Goal: Information Seeking & Learning: Obtain resource

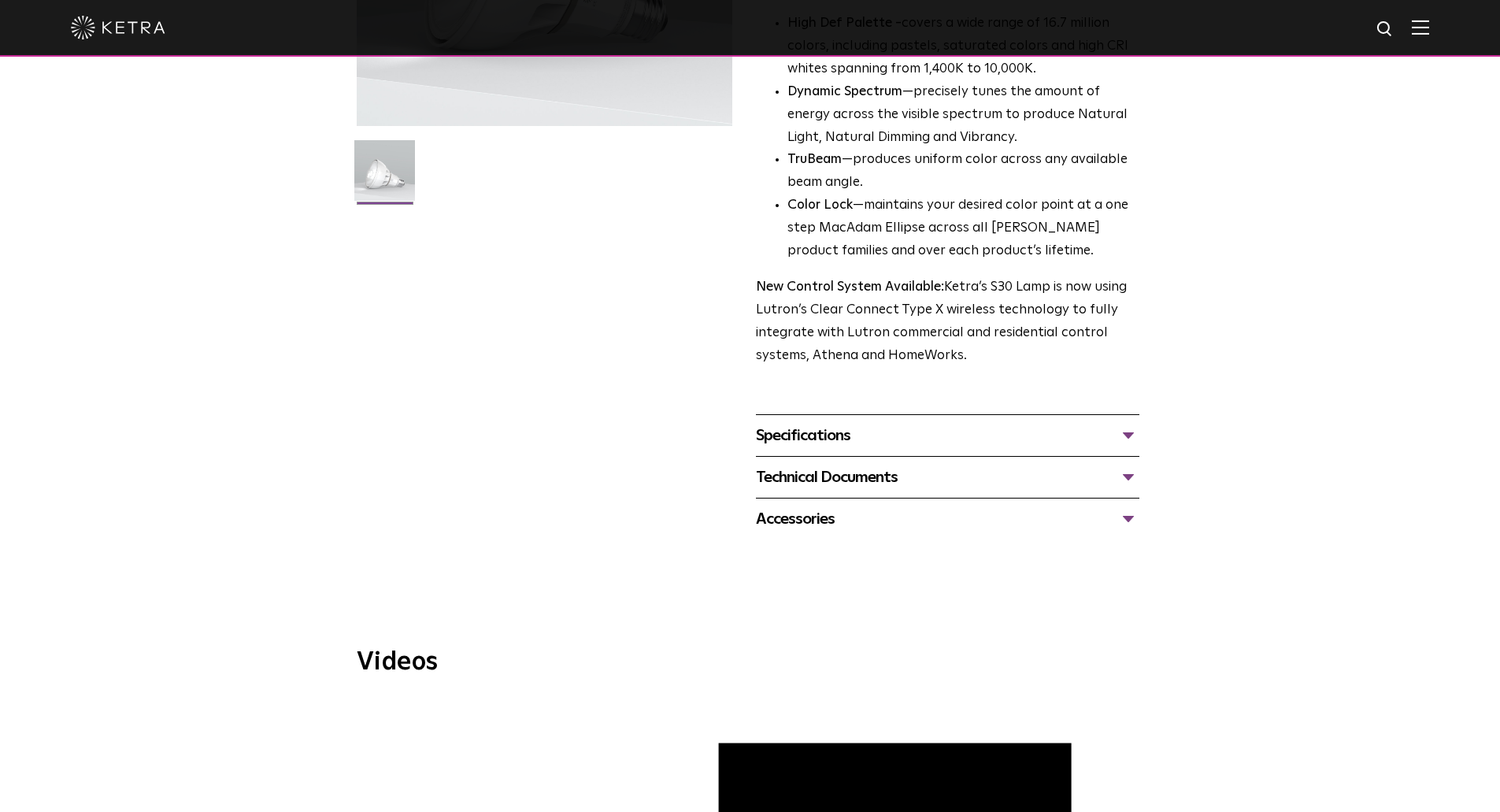
scroll to position [394, 0]
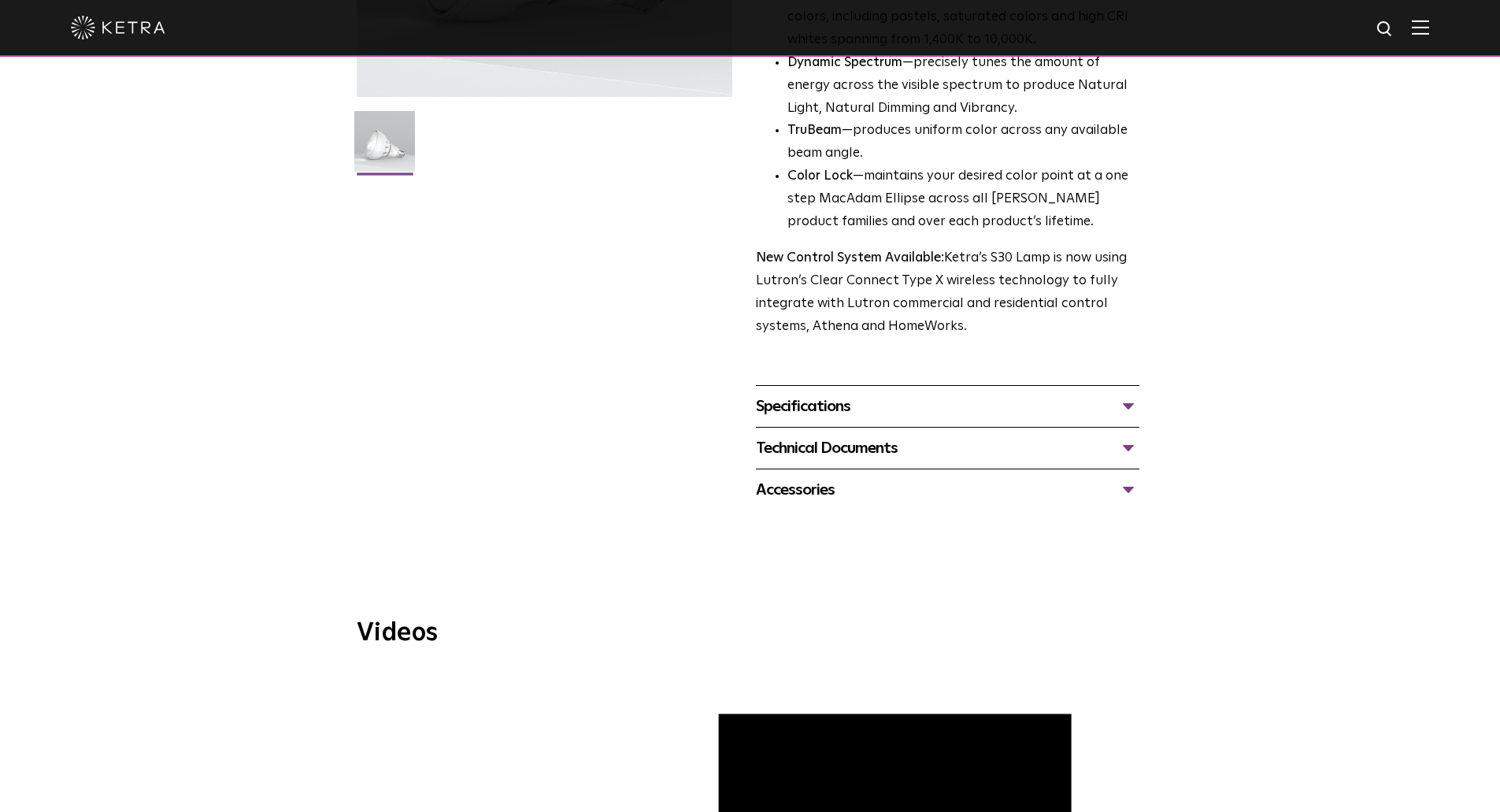
click at [994, 414] on div "Specifications" at bounding box center [947, 406] width 383 height 25
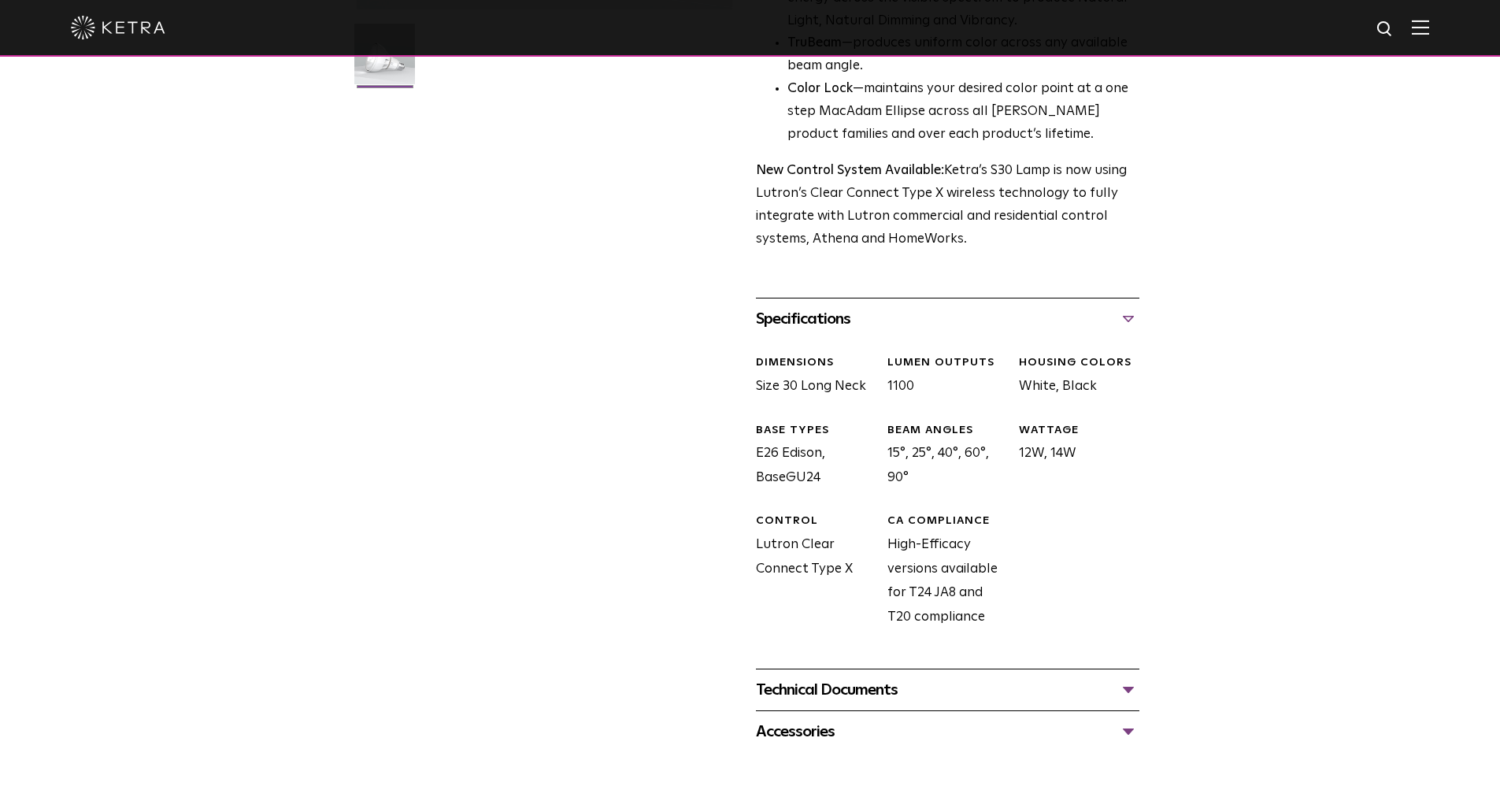
scroll to position [787, 0]
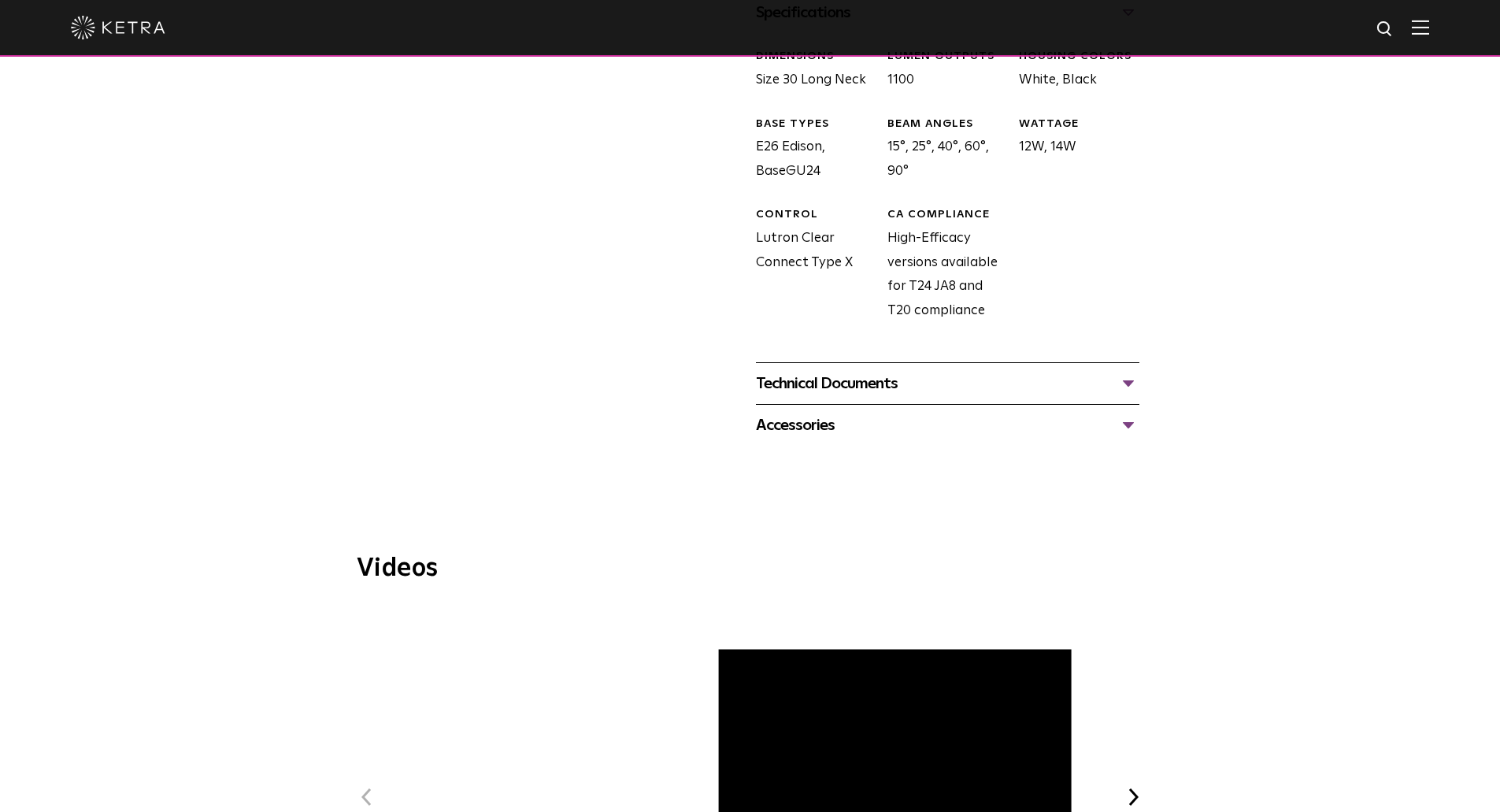
click at [954, 386] on div "Technical Documents" at bounding box center [947, 383] width 383 height 25
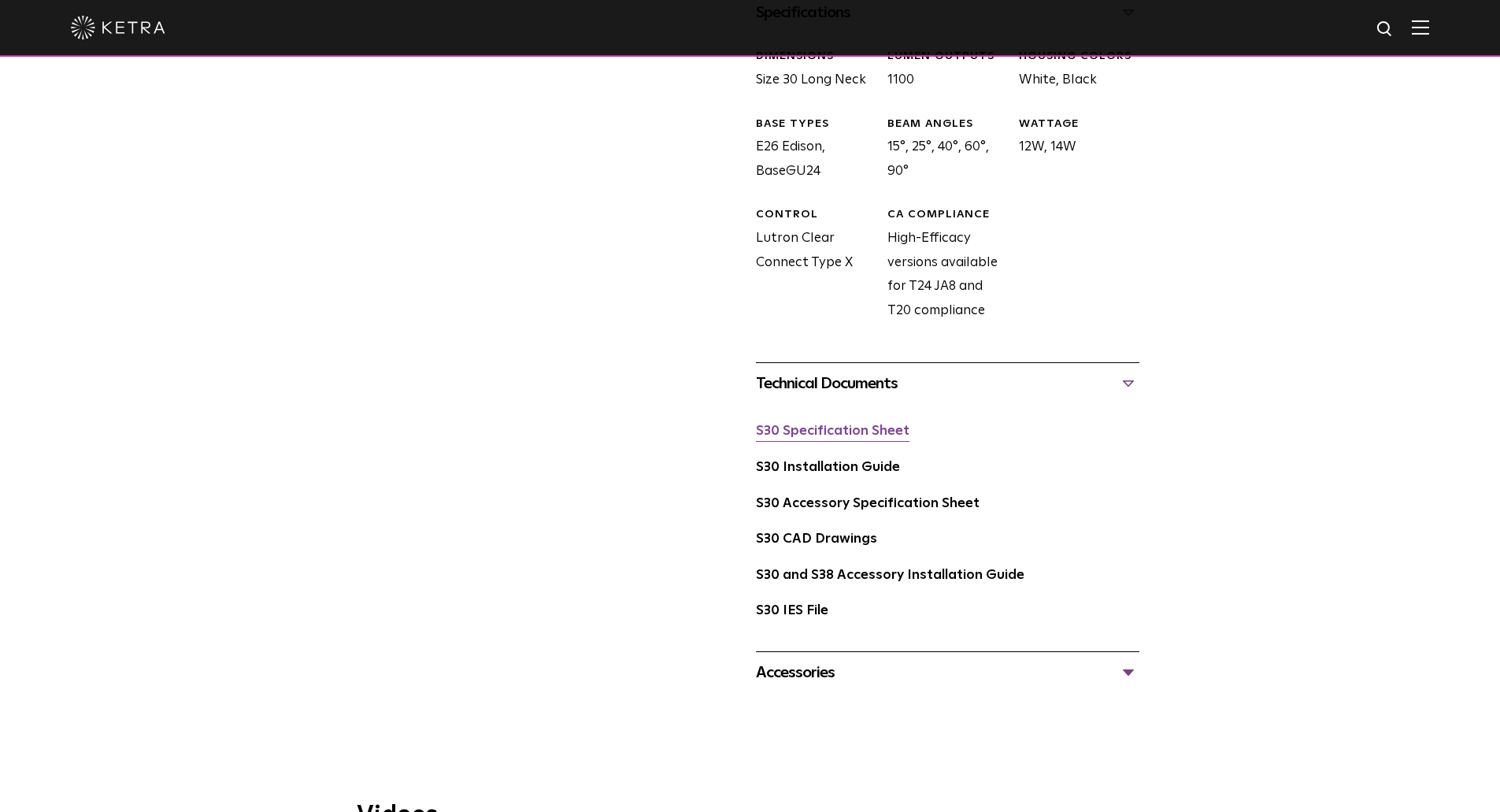
click at [860, 427] on link "S30 Specification Sheet" at bounding box center [833, 431] width 154 height 13
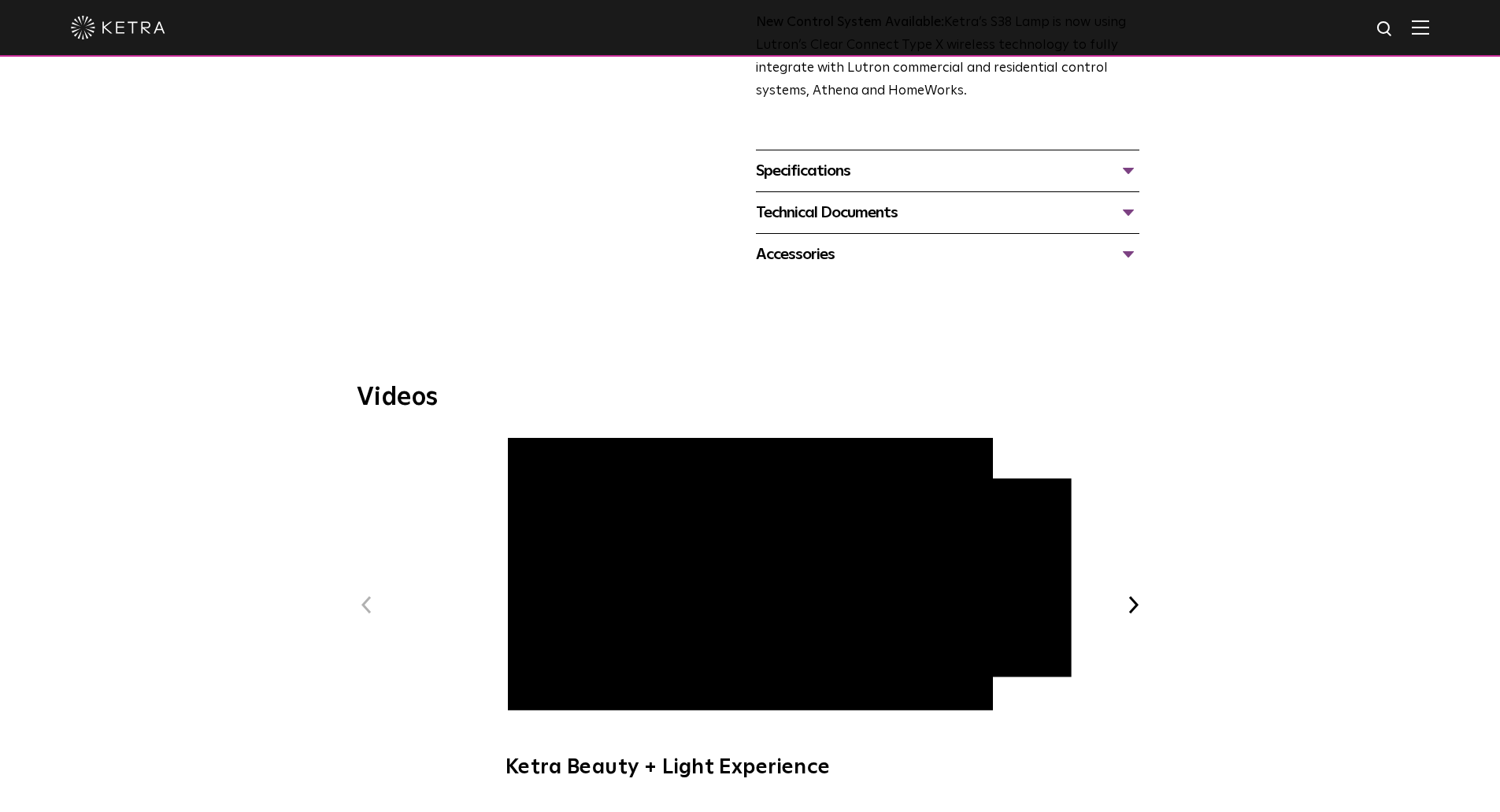
scroll to position [630, 0]
click at [963, 163] on div "Specifications" at bounding box center [947, 170] width 383 height 25
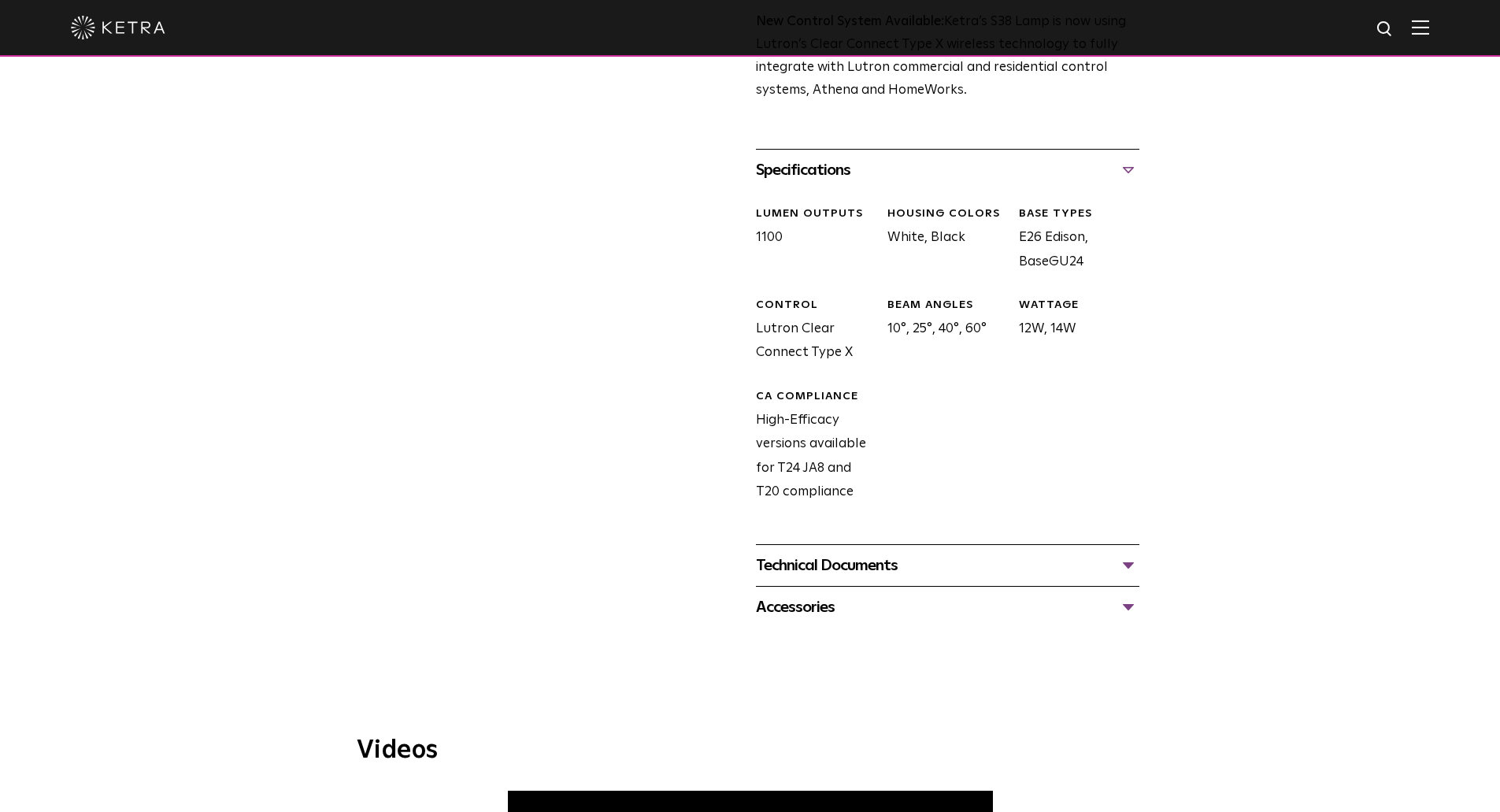
click at [948, 554] on div "Technical Documents" at bounding box center [947, 565] width 383 height 25
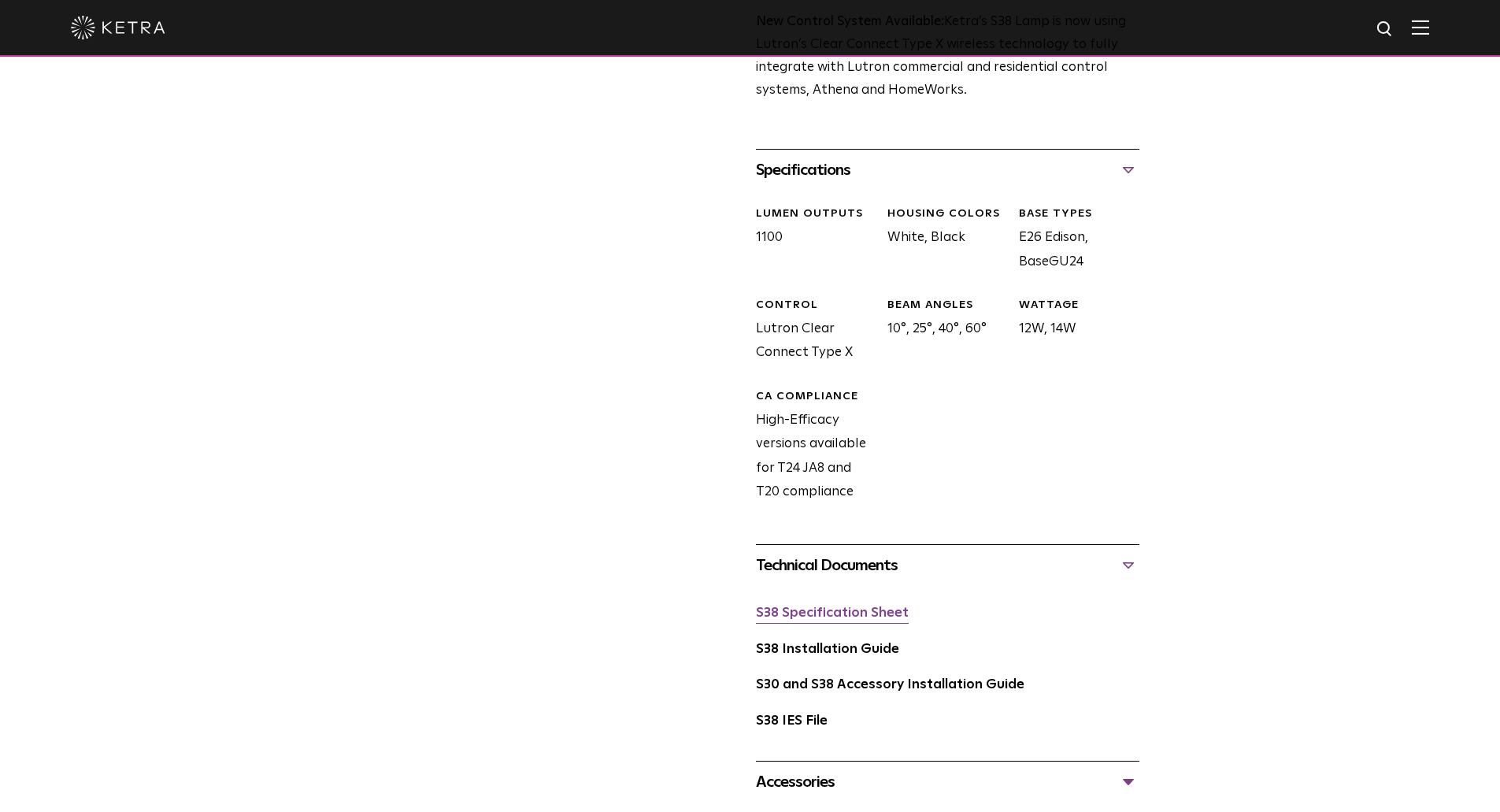
click at [876, 610] on link "S38 Specification Sheet" at bounding box center [832, 613] width 153 height 13
